Goal: Find specific page/section: Find specific page/section

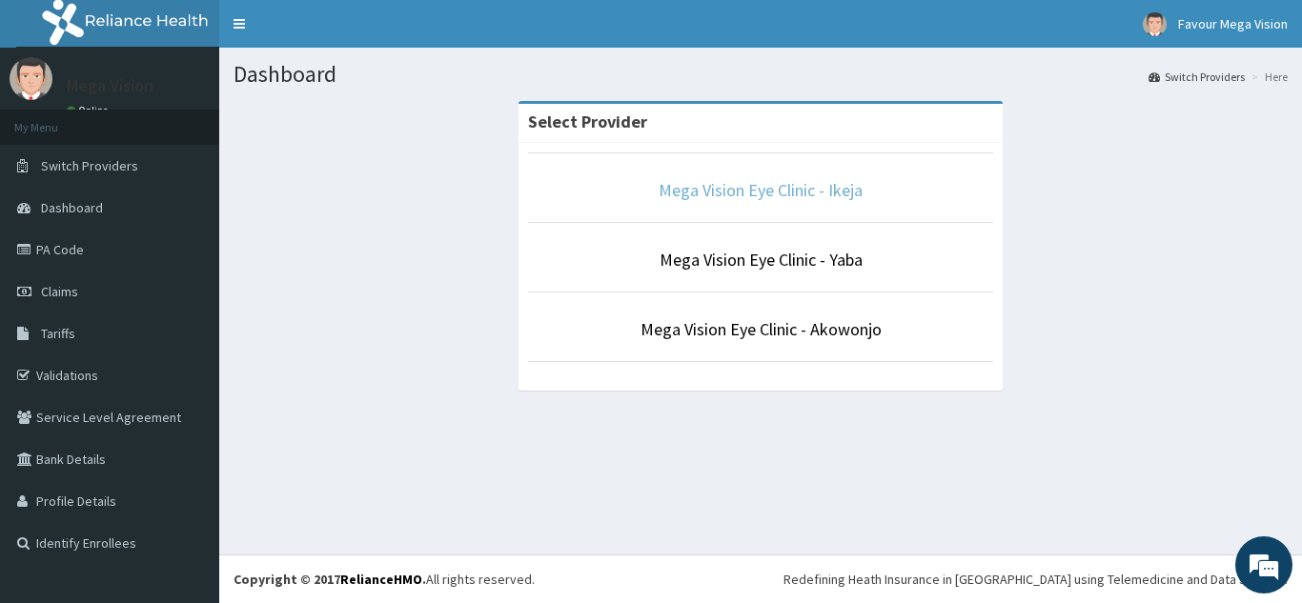
click at [811, 192] on link "Mega Vision Eye Clinic - Ikeja" at bounding box center [761, 190] width 204 height 22
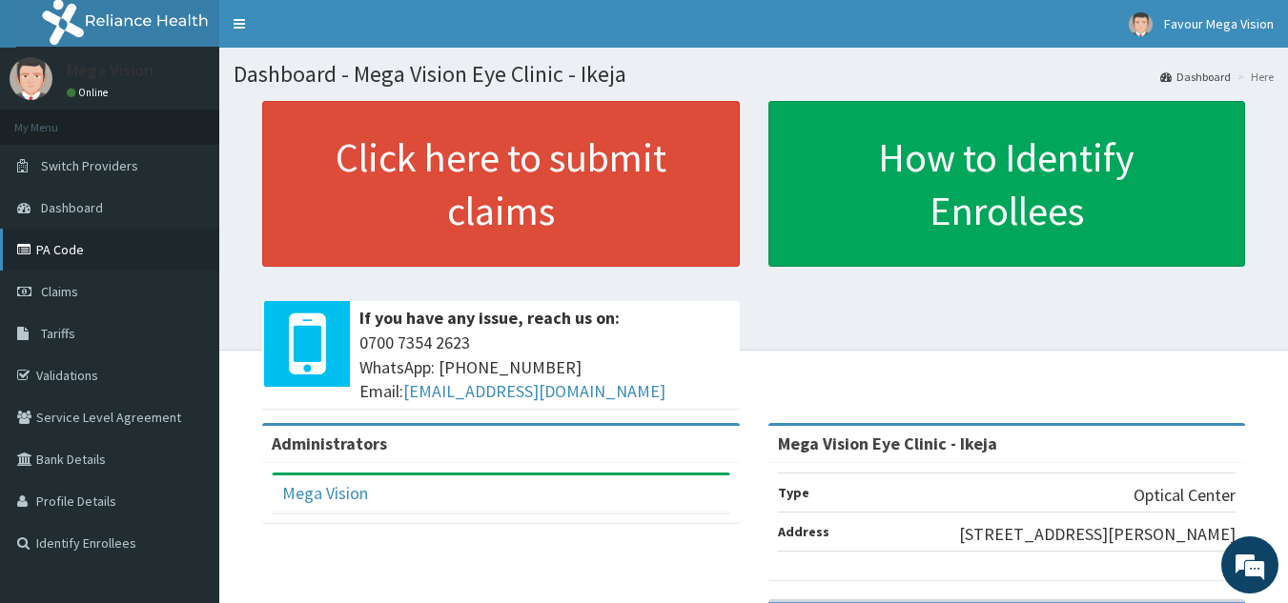
click at [68, 252] on link "PA Code" at bounding box center [109, 250] width 219 height 42
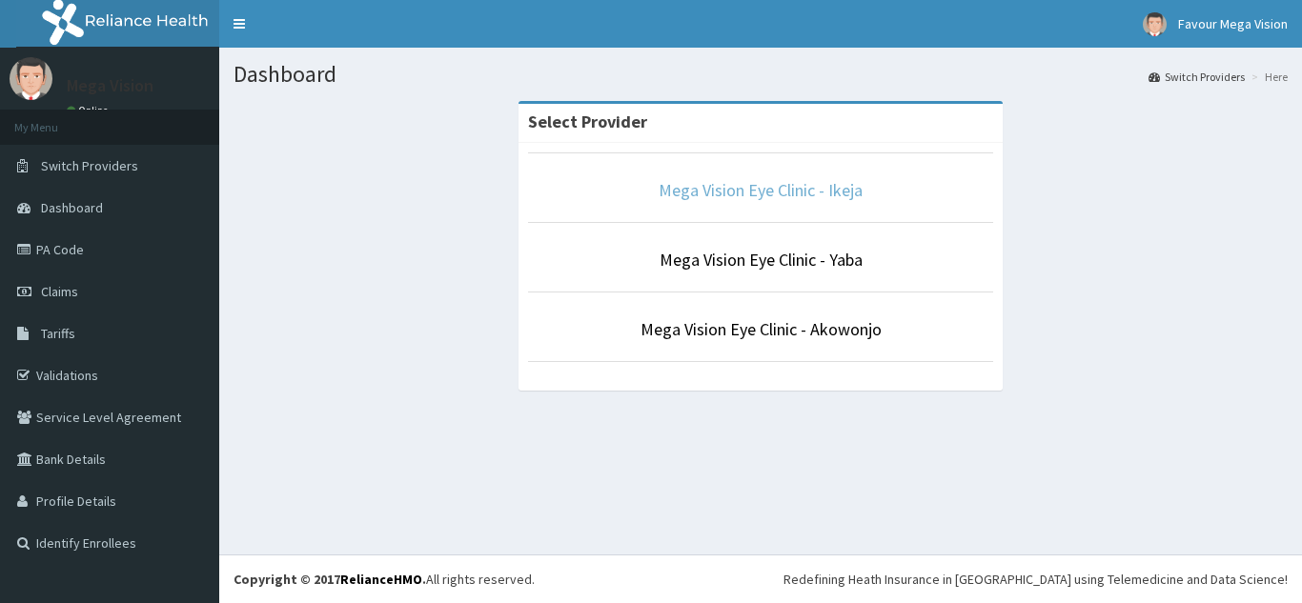
click at [746, 198] on link "Mega Vision Eye Clinic - Ikeja" at bounding box center [761, 190] width 204 height 22
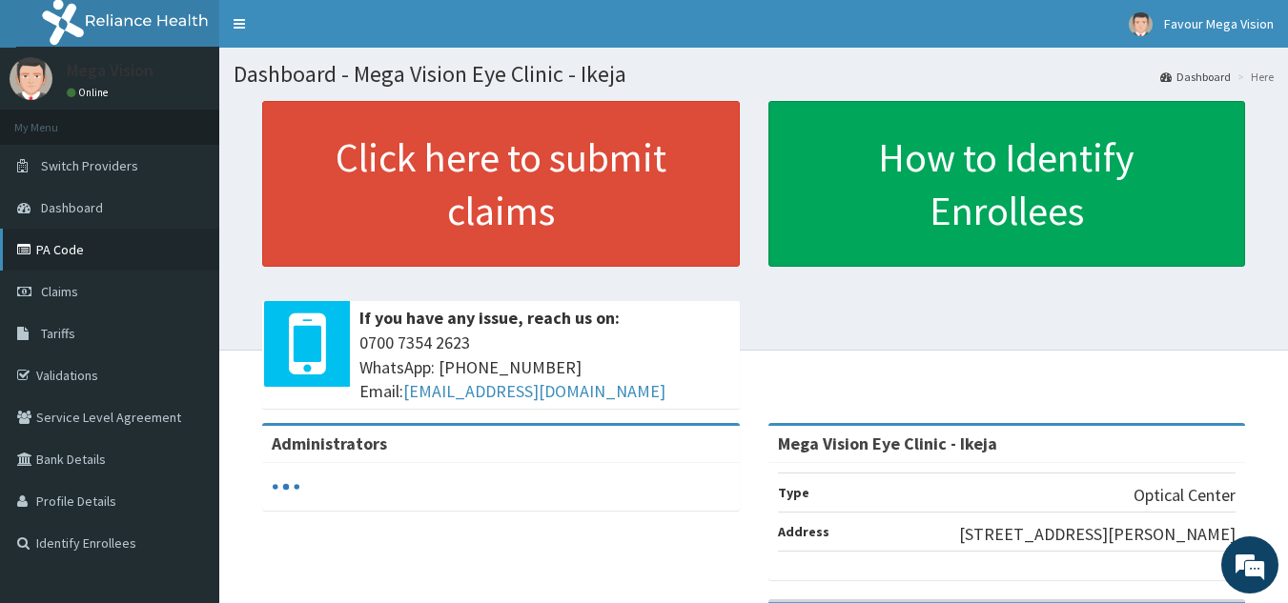
click at [77, 238] on link "PA Code" at bounding box center [109, 250] width 219 height 42
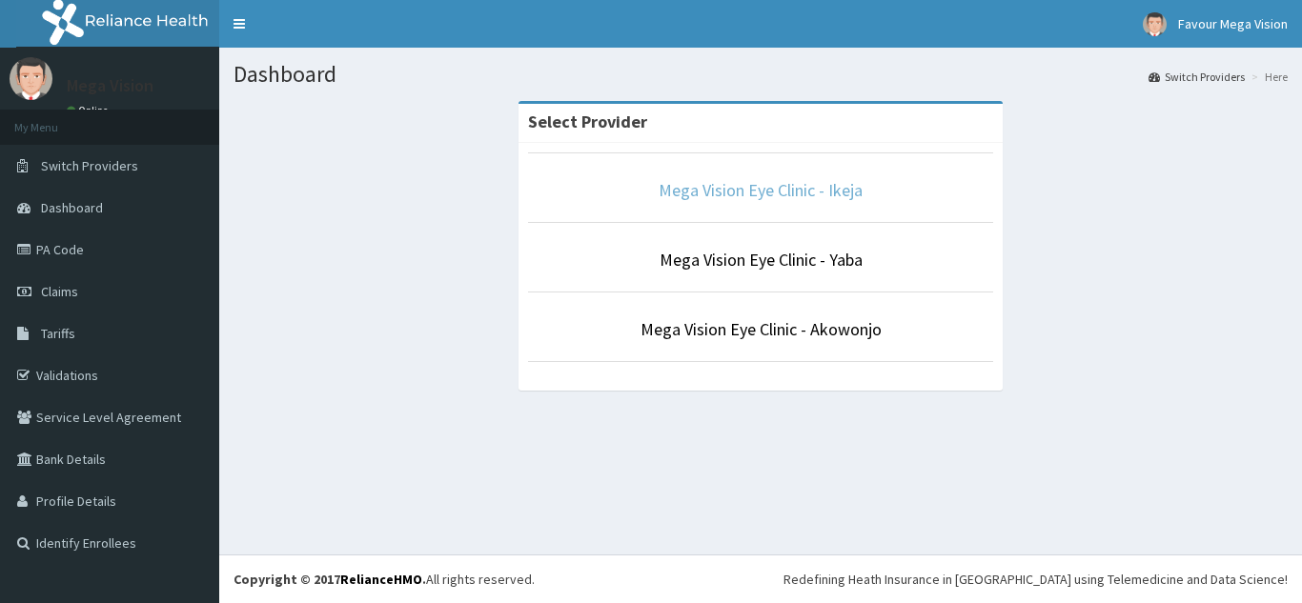
click at [820, 192] on link "Mega Vision Eye Clinic - Ikeja" at bounding box center [761, 190] width 204 height 22
click at [817, 200] on link "Mega Vision Eye Clinic - Ikeja" at bounding box center [761, 190] width 204 height 22
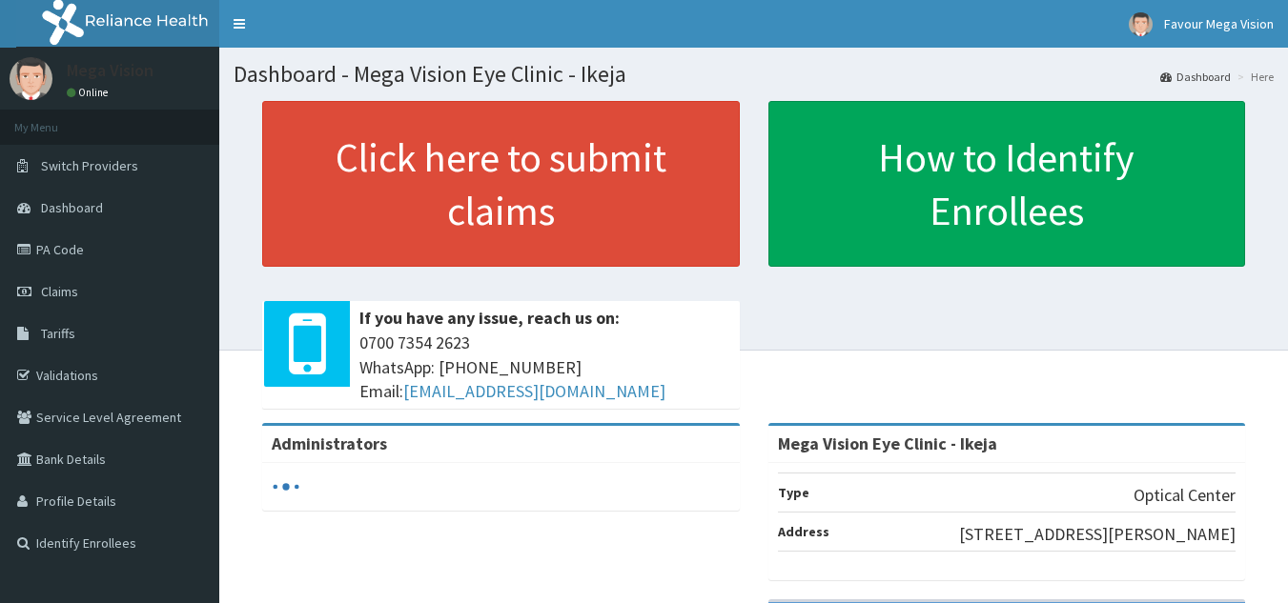
click at [93, 249] on link "PA Code" at bounding box center [109, 250] width 219 height 42
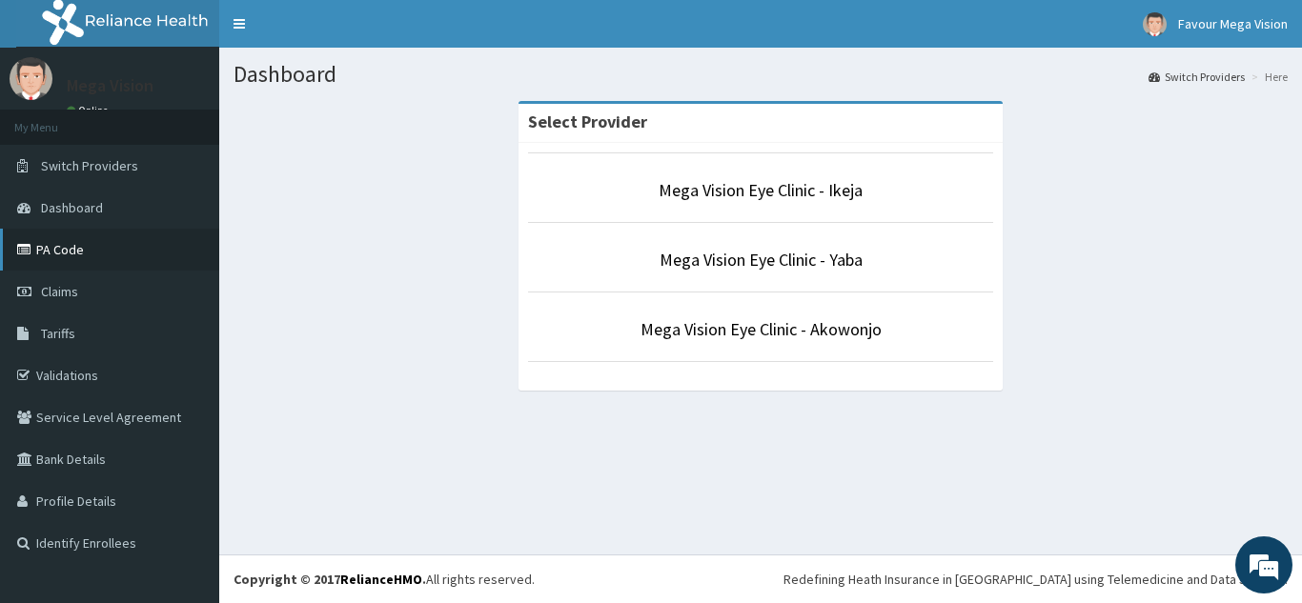
click at [64, 249] on link "PA Code" at bounding box center [109, 250] width 219 height 42
